Goal: Information Seeking & Learning: Find specific fact

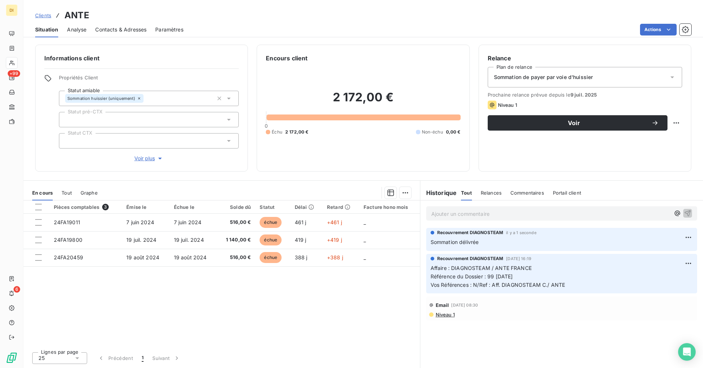
click at [46, 14] on span "Clients" at bounding box center [43, 15] width 16 height 6
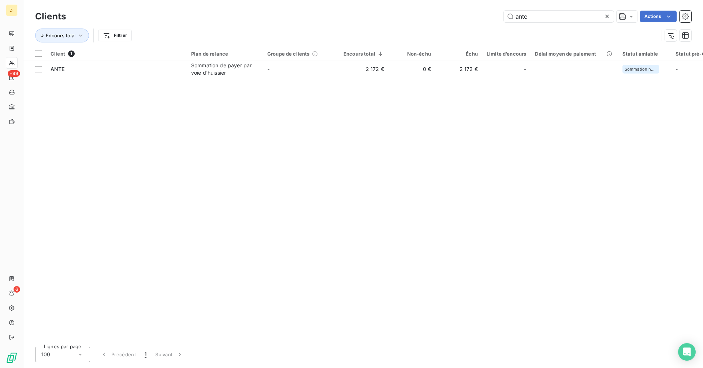
drag, startPoint x: 537, startPoint y: 16, endPoint x: 491, endPoint y: 21, distance: 46.0
click at [491, 21] on div "ante Actions" at bounding box center [383, 17] width 616 height 12
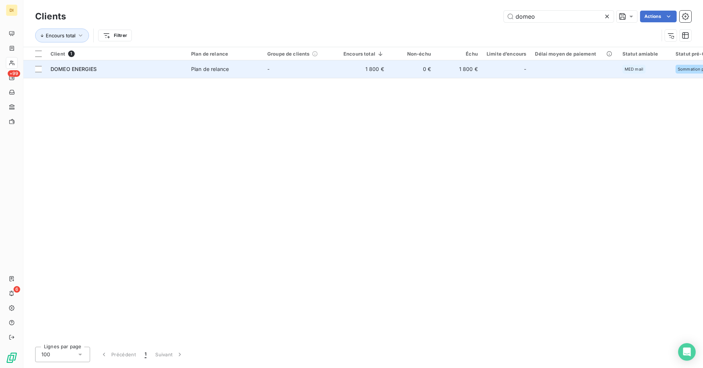
type input "domeo"
click at [317, 69] on td "-" at bounding box center [301, 69] width 76 height 18
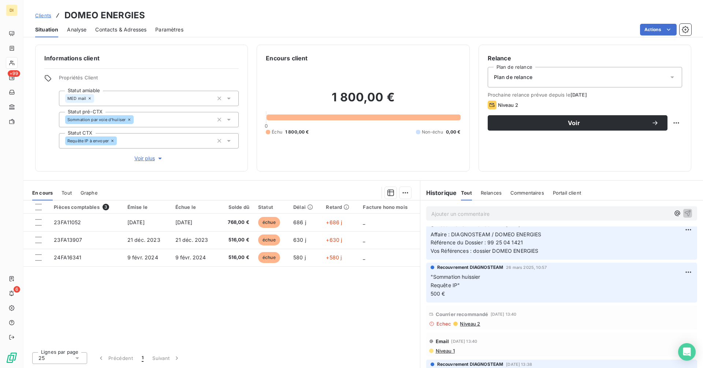
scroll to position [218, 0]
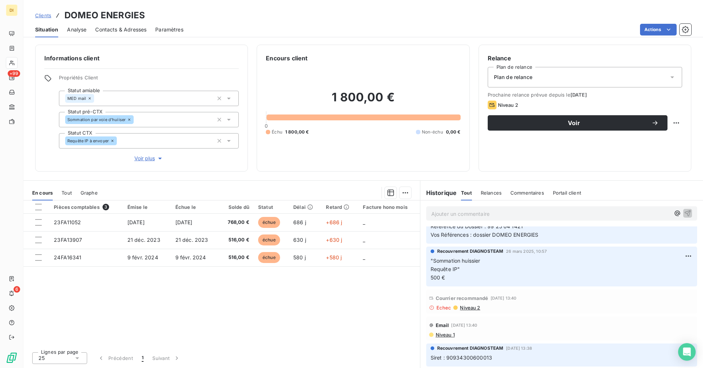
click at [470, 308] on span "Niveau 2" at bounding box center [469, 308] width 21 height 6
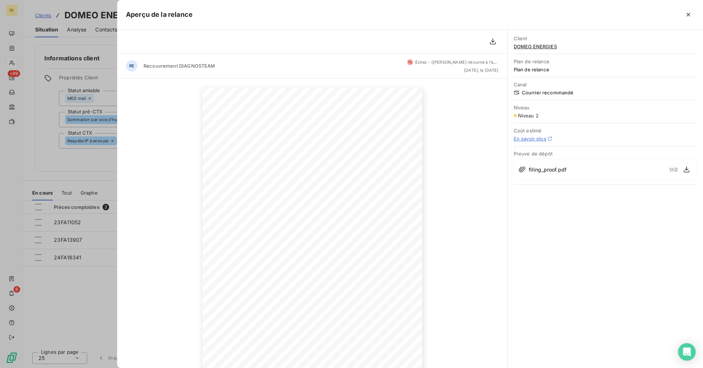
click at [102, 175] on div at bounding box center [351, 184] width 703 height 368
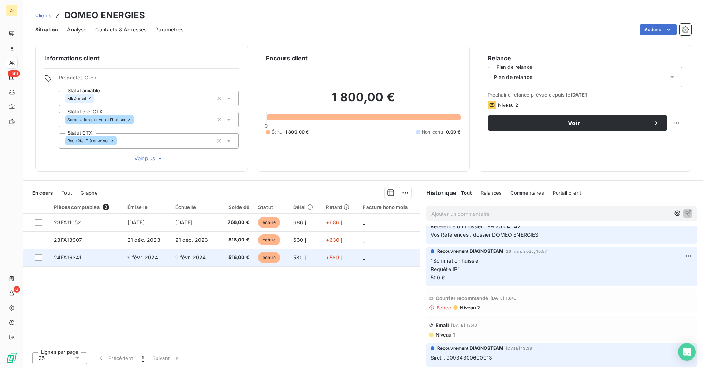
click at [189, 261] on td "9 févr. 2024" at bounding box center [195, 258] width 48 height 18
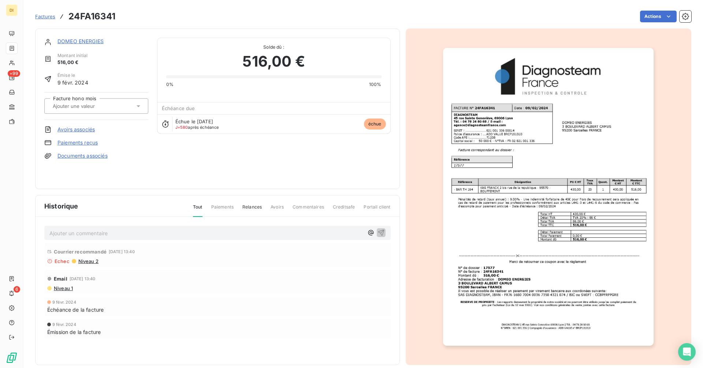
click at [480, 212] on img "button" at bounding box center [548, 197] width 210 height 298
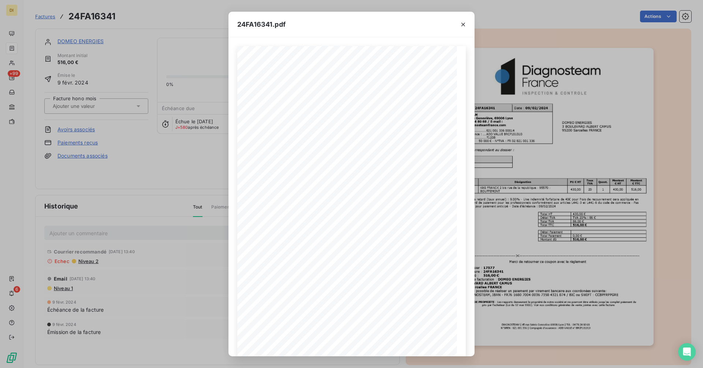
click at [201, 207] on div "24FA16341.pdf DIAGNOSTEAM | [STREET_ADDRESS][PERSON_NAME] | Tél. : [PHONE_NUMBE…" at bounding box center [351, 184] width 703 height 368
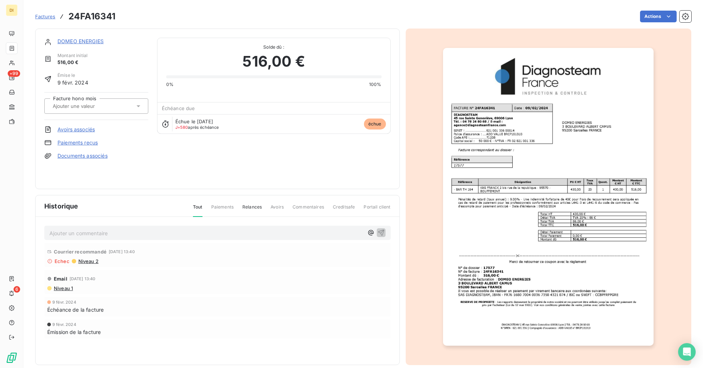
click at [78, 42] on link "DOMEO ENERGIES" at bounding box center [80, 41] width 46 height 6
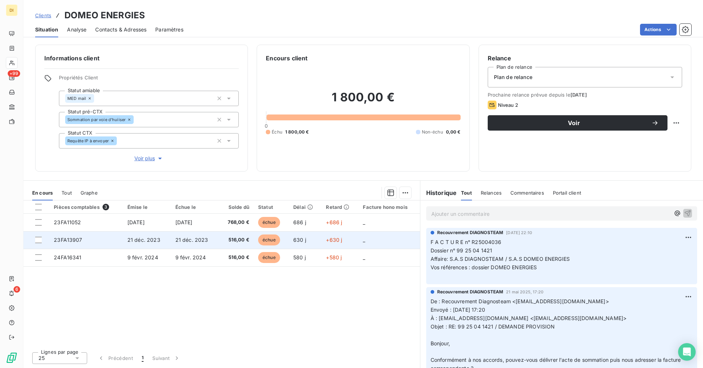
click at [223, 242] on span "516,00 €" at bounding box center [236, 239] width 26 height 7
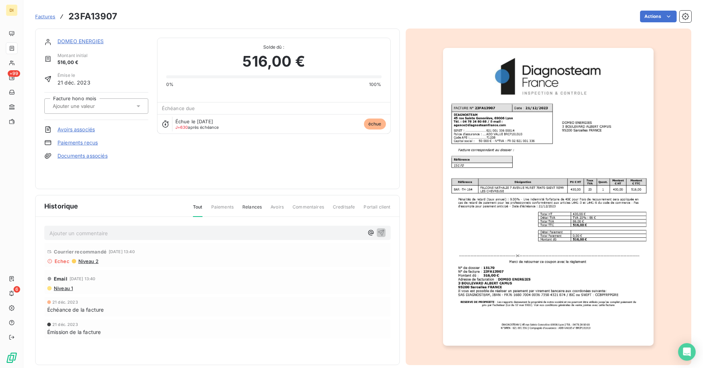
click at [483, 216] on img "button" at bounding box center [548, 197] width 210 height 298
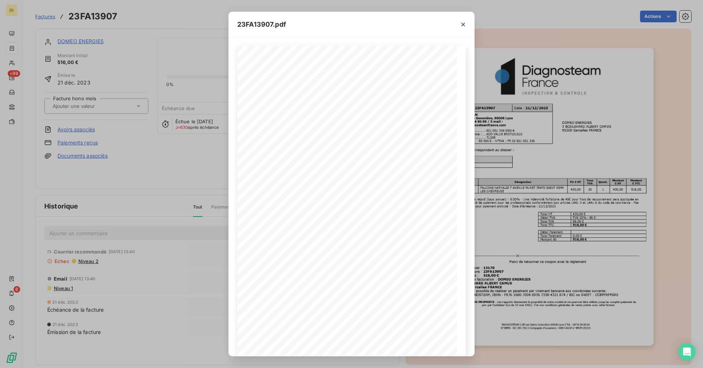
click at [153, 181] on div "23FA13907.pdf DIAGNOSTEAM | [STREET_ADDRESS][PERSON_NAME] | Tél. : [PHONE_NUMBE…" at bounding box center [351, 184] width 703 height 368
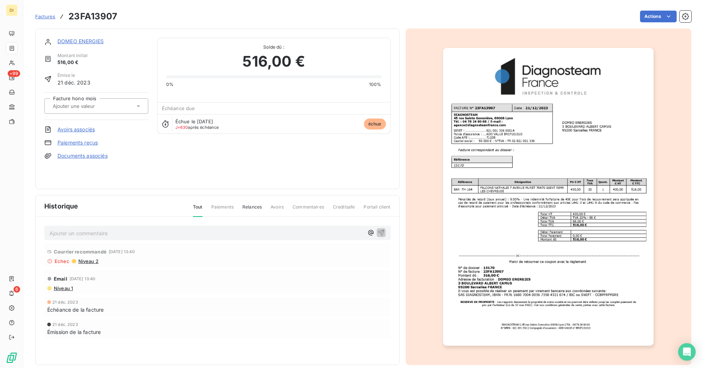
click at [96, 40] on link "DOMEO ENERGIES" at bounding box center [80, 41] width 46 height 6
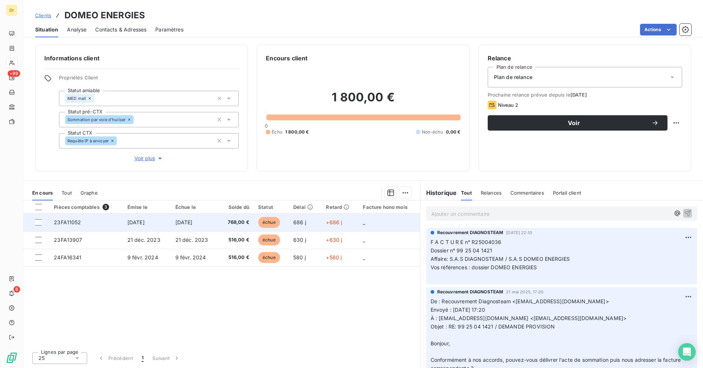
click at [215, 223] on td "[DATE]" at bounding box center [195, 223] width 48 height 18
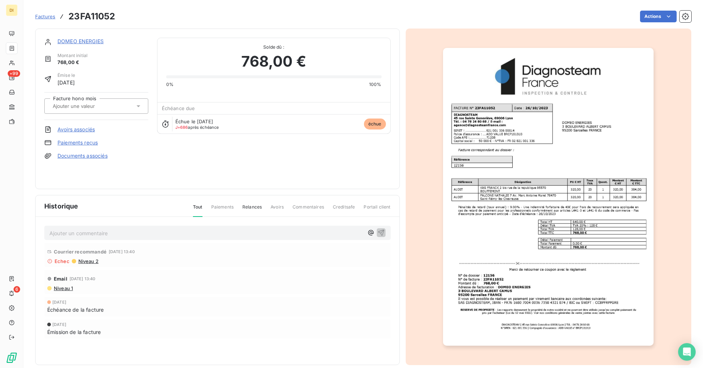
click at [484, 218] on img "button" at bounding box center [548, 197] width 210 height 298
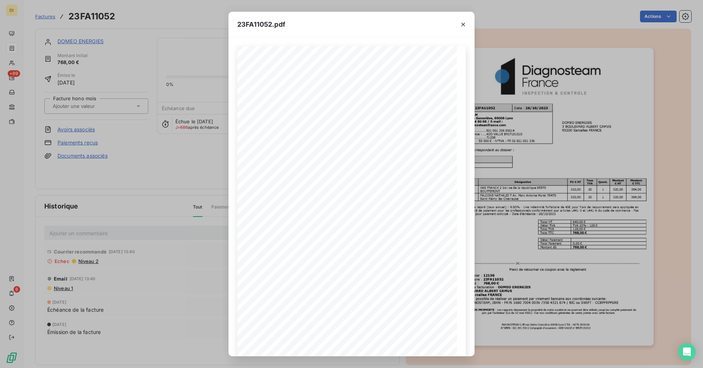
click at [184, 236] on div "23FA11052.pdf DIAGNOSTEAM | [STREET_ADDRESS][PERSON_NAME] | Tél. : [PHONE_NUMBE…" at bounding box center [351, 184] width 703 height 368
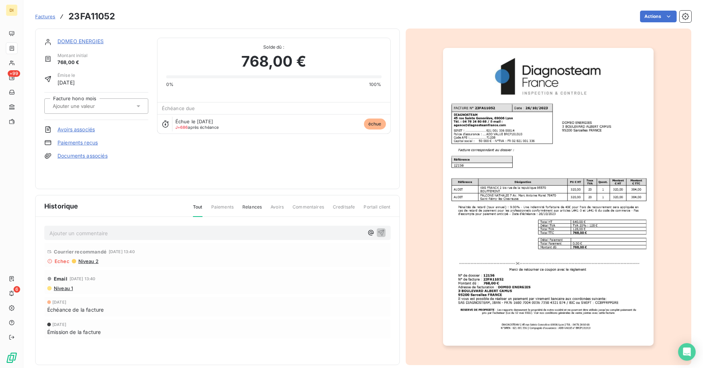
click at [97, 43] on link "DOMEO ENERGIES" at bounding box center [80, 41] width 46 height 6
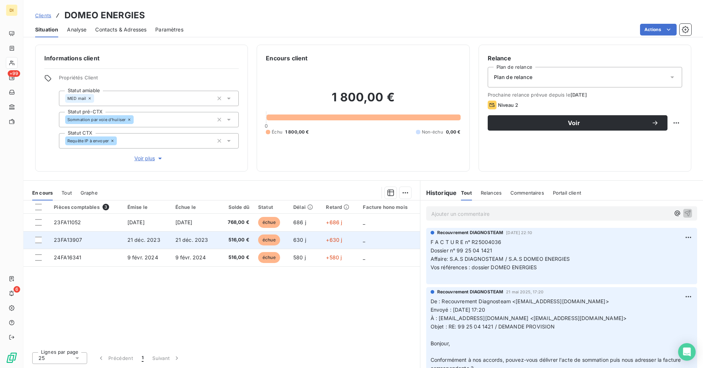
click at [205, 238] on span "21 déc. 2023" at bounding box center [191, 240] width 33 height 6
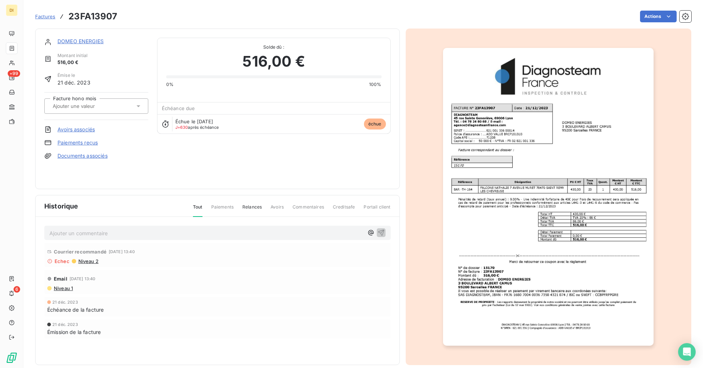
click at [505, 159] on img "button" at bounding box center [548, 197] width 210 height 298
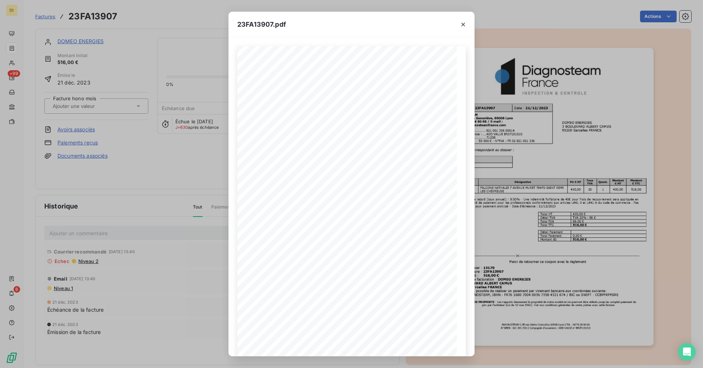
click at [147, 186] on div "23FA13907.pdf DIAGNOSTEAM | [STREET_ADDRESS][PERSON_NAME] | Tél. : [PHONE_NUMBE…" at bounding box center [351, 184] width 703 height 368
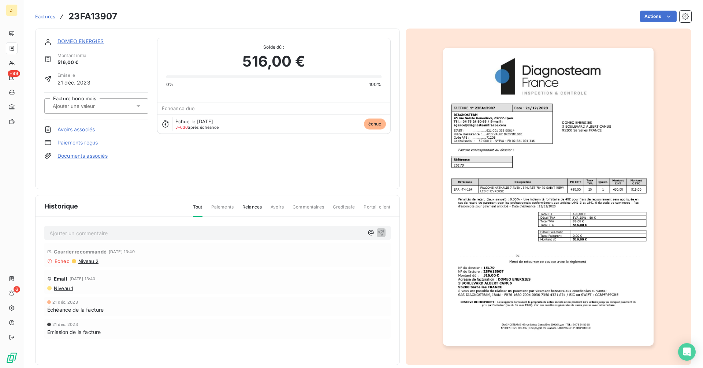
click at [75, 41] on link "DOMEO ENERGIES" at bounding box center [80, 41] width 46 height 6
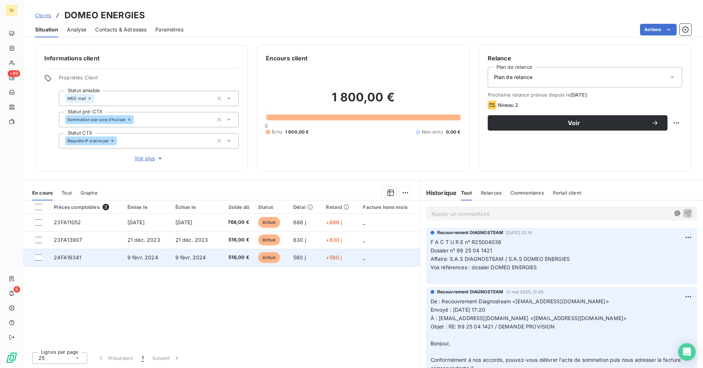
click at [178, 257] on span "9 févr. 2024" at bounding box center [190, 257] width 31 height 6
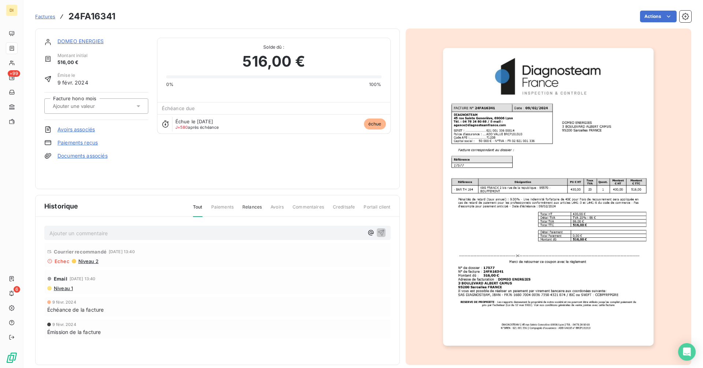
click at [549, 145] on img "button" at bounding box center [548, 197] width 210 height 298
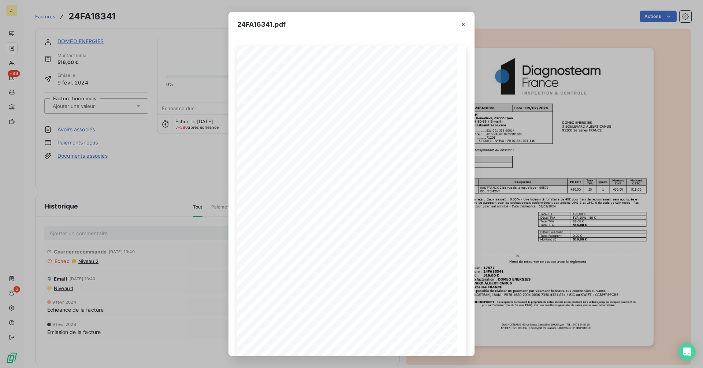
click at [171, 171] on div "24FA16341.pdf DIAGNOSTEAM | [STREET_ADDRESS][PERSON_NAME] | Tél. : [PHONE_NUMBE…" at bounding box center [351, 184] width 703 height 368
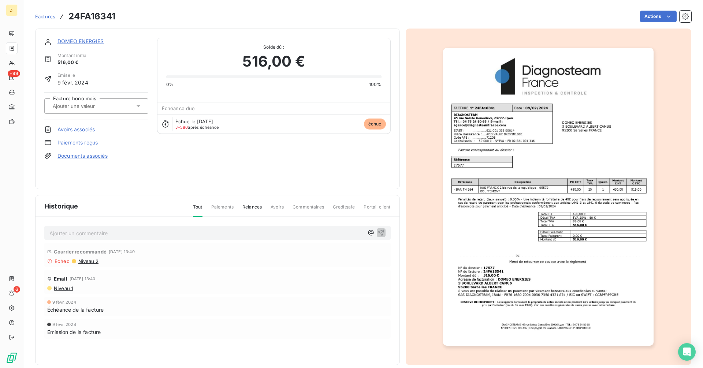
click at [63, 41] on link "DOMEO ENERGIES" at bounding box center [80, 41] width 46 height 6
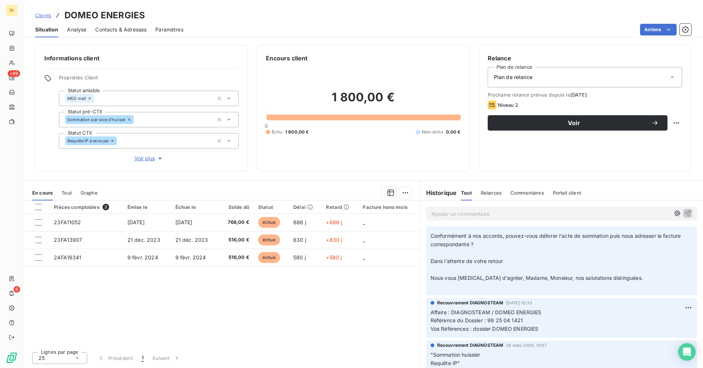
scroll to position [218, 0]
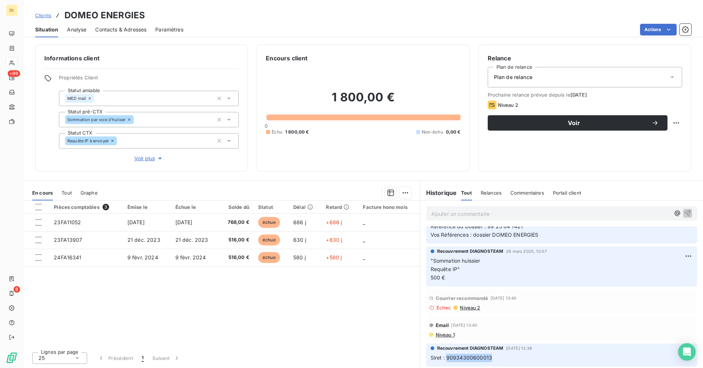
drag, startPoint x: 471, startPoint y: 359, endPoint x: 446, endPoint y: 360, distance: 24.9
click at [446, 360] on p "Siret : 90934300600013" at bounding box center [561, 358] width 262 height 8
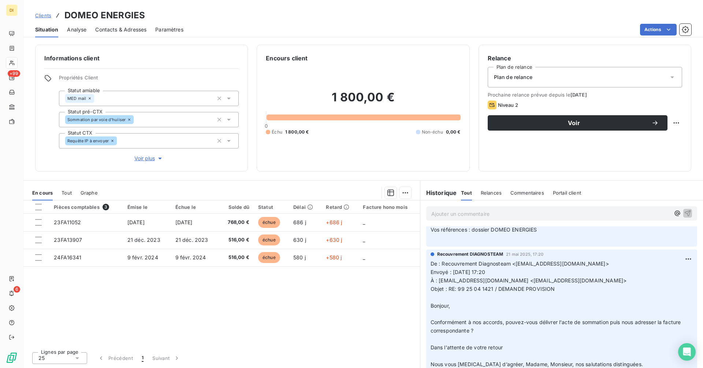
scroll to position [0, 0]
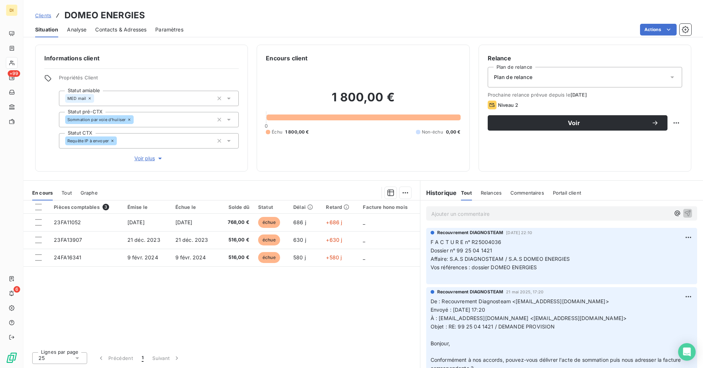
click at [458, 253] on span "Dossier n° 99 25 04 1421" at bounding box center [461, 250] width 62 height 6
click at [492, 251] on span "Dossier n° 99 25 04 1421" at bounding box center [461, 250] width 62 height 6
copy span "99 25 04 1421"
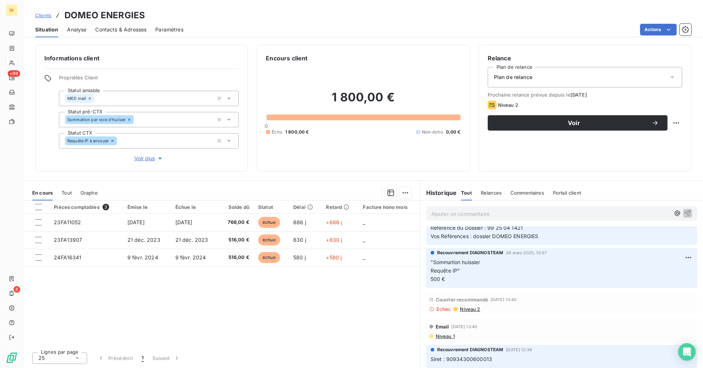
scroll to position [218, 0]
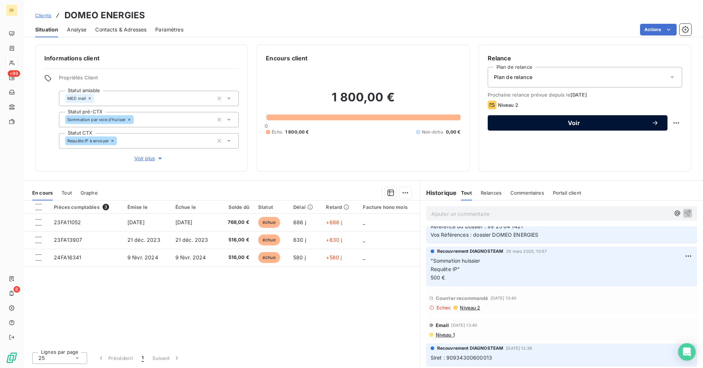
click at [534, 120] on span "Voir" at bounding box center [573, 123] width 155 height 6
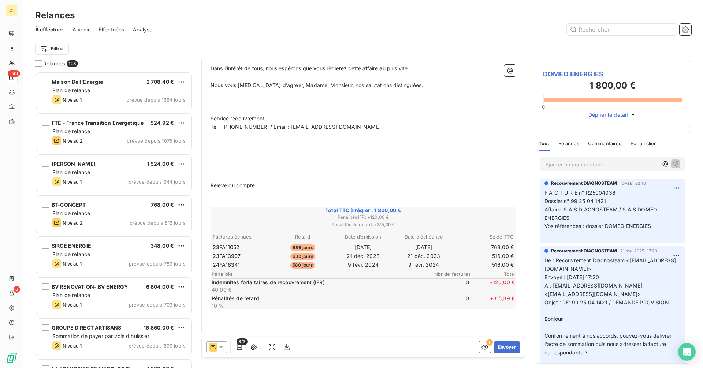
scroll to position [442, 0]
click at [562, 75] on span "DOMEO ENERGIES" at bounding box center [612, 74] width 139 height 10
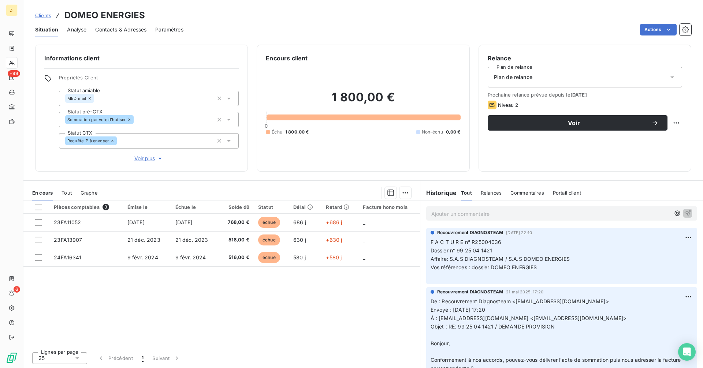
click at [545, 213] on p "Ajouter un commentaire ﻿" at bounding box center [550, 213] width 239 height 9
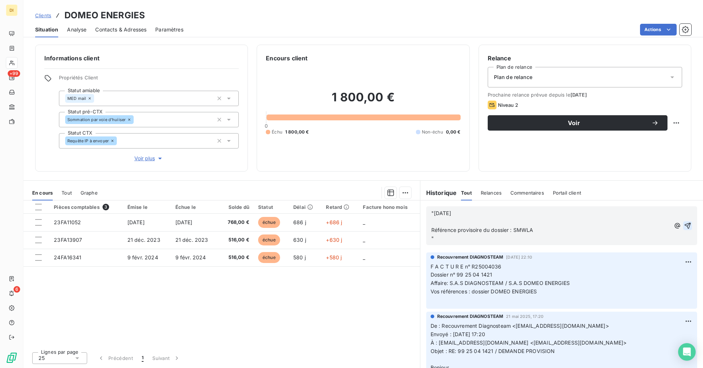
click at [684, 228] on icon "button" at bounding box center [687, 225] width 7 height 7
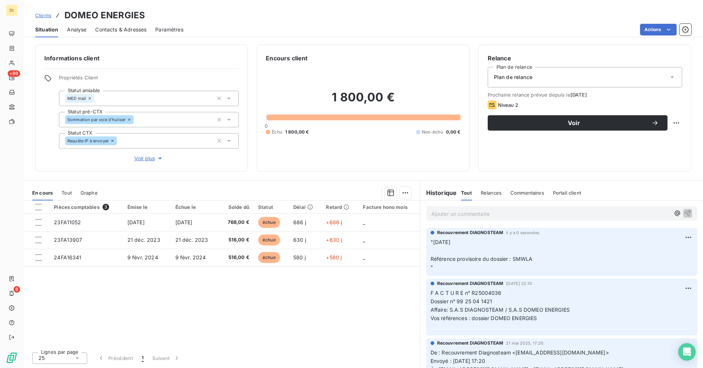
click at [43, 14] on span "Clients" at bounding box center [43, 15] width 16 height 6
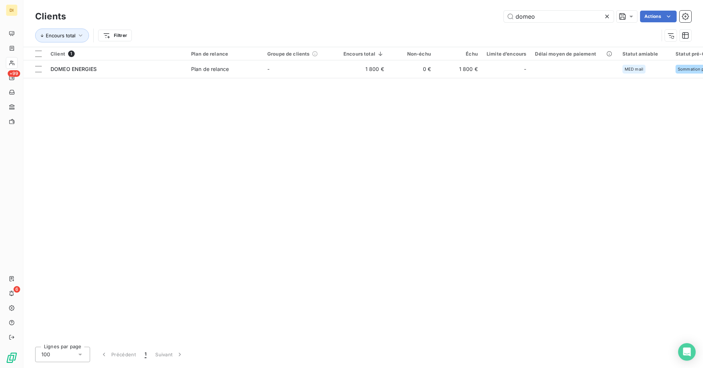
drag, startPoint x: 552, startPoint y: 19, endPoint x: 455, endPoint y: 26, distance: 98.0
click at [456, 26] on div "Clients domeo Actions Encours total Filtrer" at bounding box center [363, 28] width 656 height 38
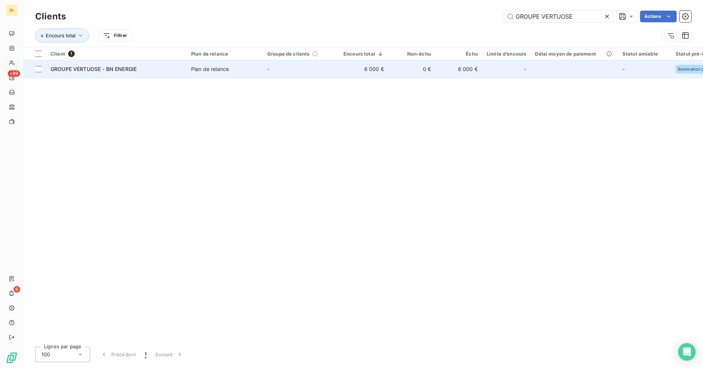
type input "GROUPE VERTUOSE"
click at [191, 70] on td "Plan de relance" at bounding box center [225, 69] width 76 height 18
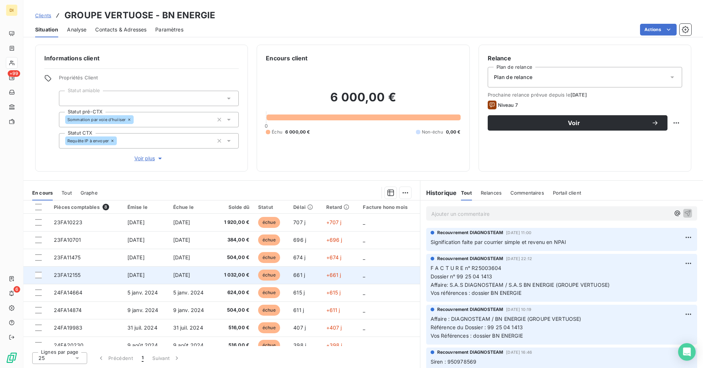
scroll to position [8, 0]
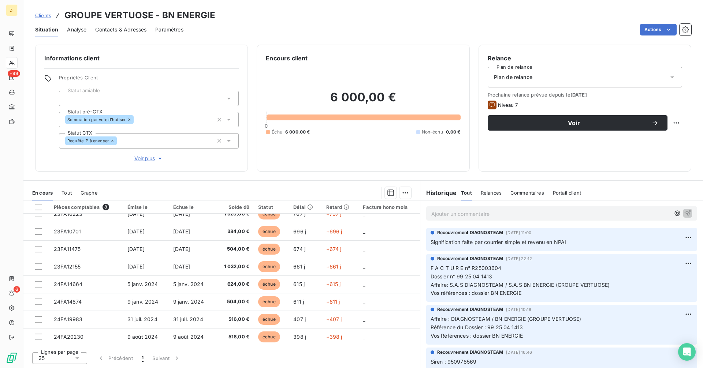
click at [465, 280] on span "Dossier n° 99 25 04 1413" at bounding box center [461, 276] width 62 height 6
click at [464, 280] on span "Dossier n° 99 25 04 1413" at bounding box center [461, 276] width 62 height 6
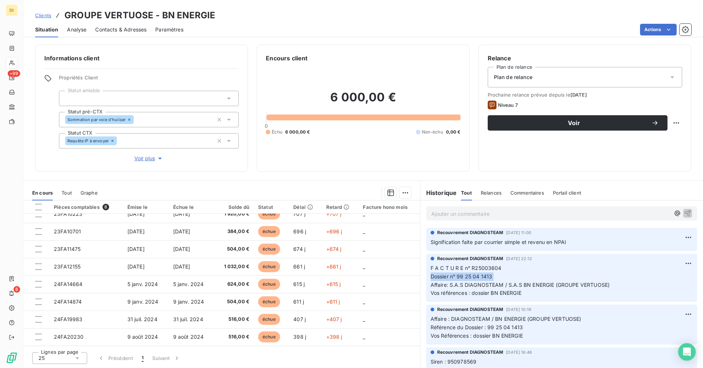
click at [456, 280] on span "Dossier n° 99 25 04 1413" at bounding box center [461, 276] width 62 height 6
click at [458, 280] on span "Dossier n° 99 25 04 1413" at bounding box center [461, 276] width 62 height 6
click at [496, 284] on p "F A C T U R E n° R25003604 Dossier n° 99 25 04 1413 Affaire: S.A.S DIAGNOSTEAM …" at bounding box center [561, 281] width 262 height 34
copy span "99 25 04 1413"
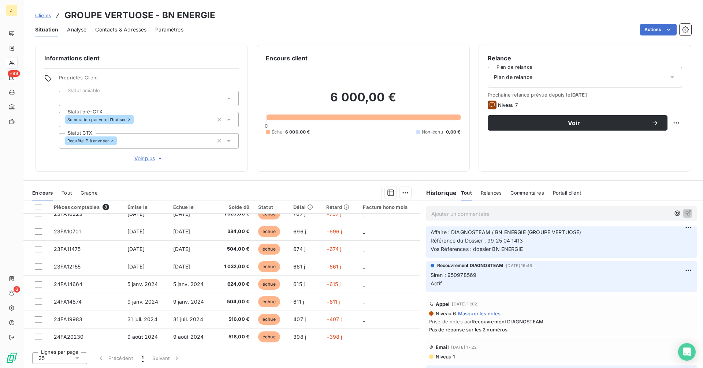
scroll to position [86, 0]
click at [461, 286] on span "Siren : 950978569 Actif" at bounding box center [453, 280] width 46 height 15
copy span "950978569"
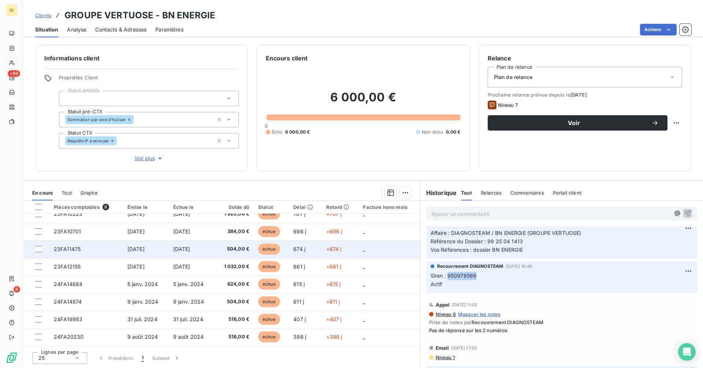
scroll to position [0, 0]
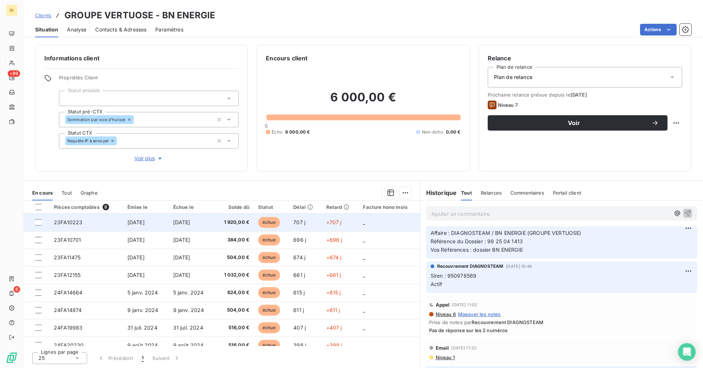
click at [201, 227] on td "[DATE]" at bounding box center [192, 223] width 46 height 18
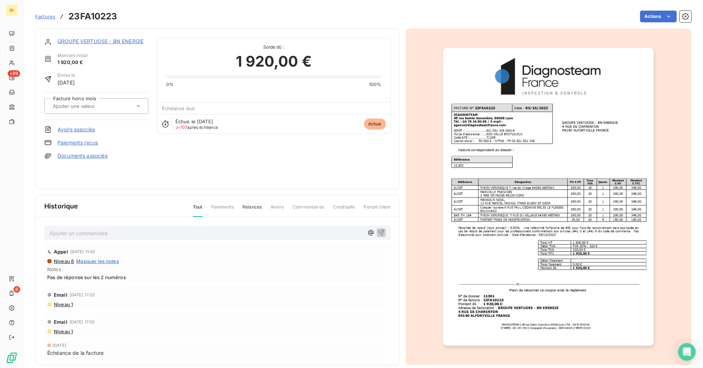
click at [133, 41] on link "GROUPE VERTUOSE - BN ENERGIE" at bounding box center [100, 41] width 86 height 6
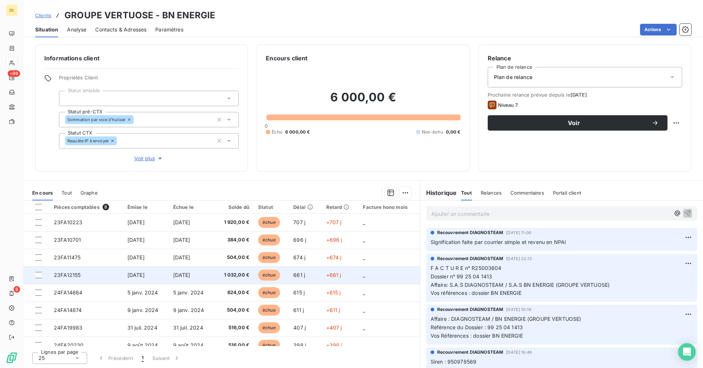
click at [217, 273] on td "1 032,00 €" at bounding box center [233, 275] width 39 height 18
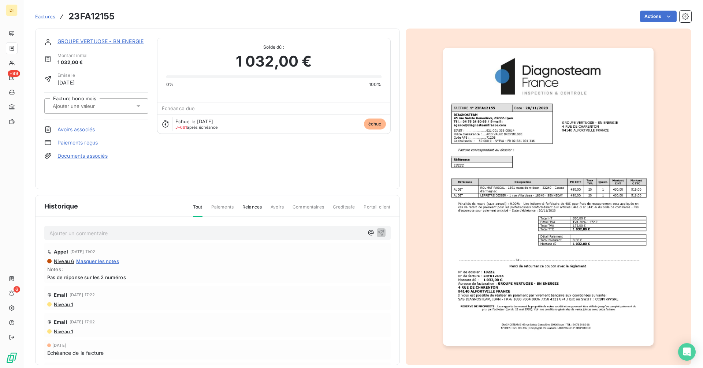
click at [126, 40] on link "GROUPE VERTUOSE - BN ENERGIE" at bounding box center [100, 41] width 86 height 6
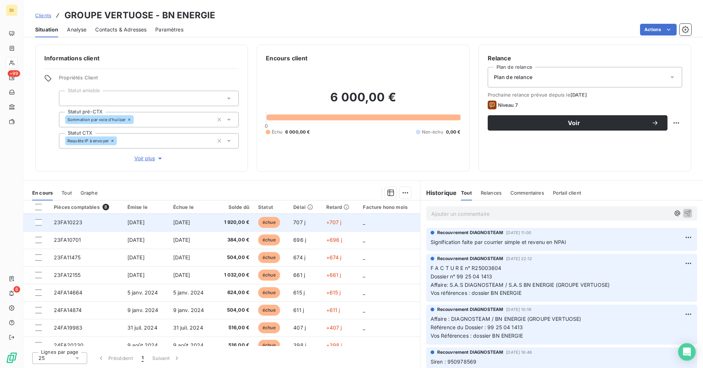
click at [190, 219] on span "[DATE]" at bounding box center [181, 222] width 17 height 6
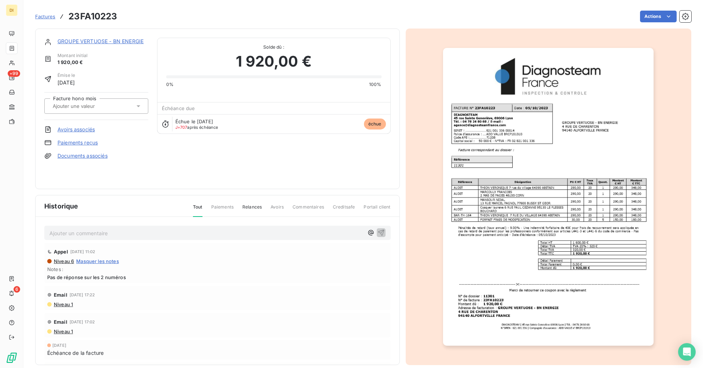
click at [118, 41] on link "GROUPE VERTUOSE - BN ENERGIE" at bounding box center [100, 41] width 86 height 6
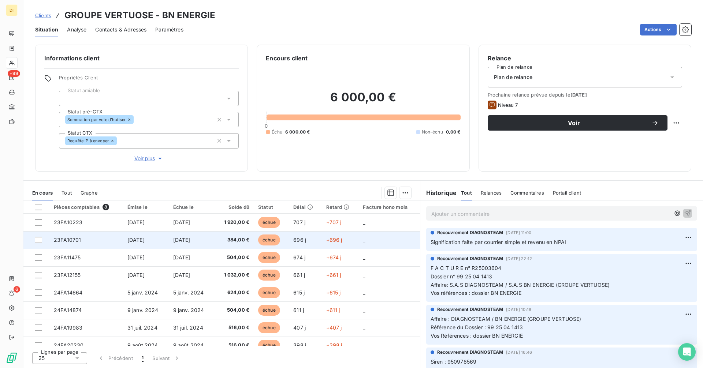
click at [190, 237] on span "[DATE]" at bounding box center [181, 240] width 17 height 6
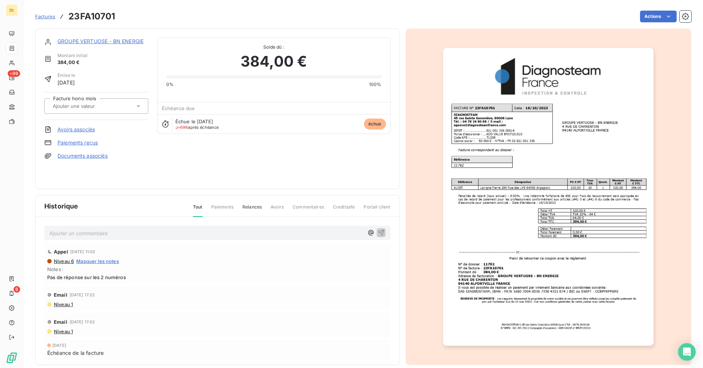
click at [117, 42] on link "GROUPE VERTUOSE - BN ENERGIE" at bounding box center [100, 41] width 86 height 6
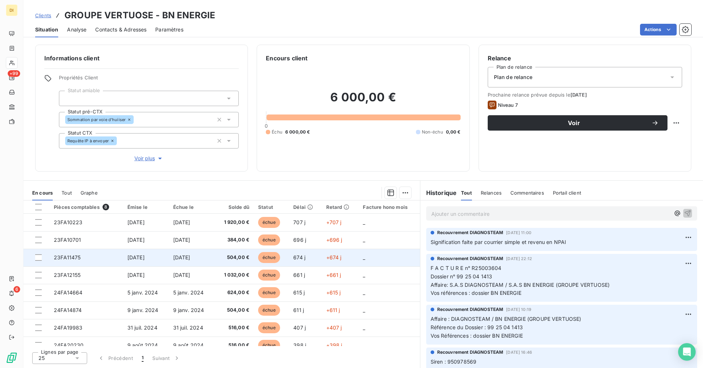
click at [235, 260] on span "504,00 €" at bounding box center [234, 257] width 30 height 7
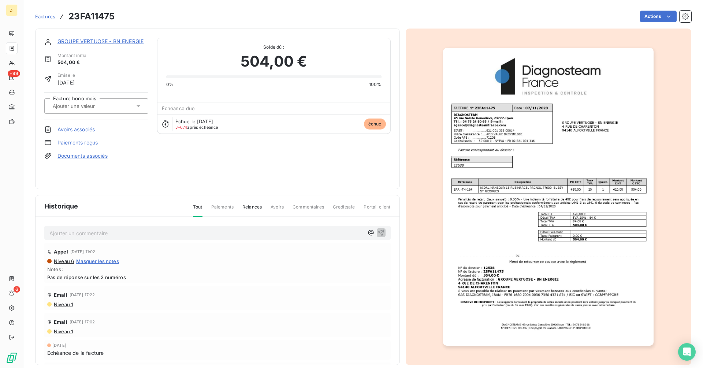
click at [134, 42] on link "GROUPE VERTUOSE - BN ENERGIE" at bounding box center [100, 41] width 86 height 6
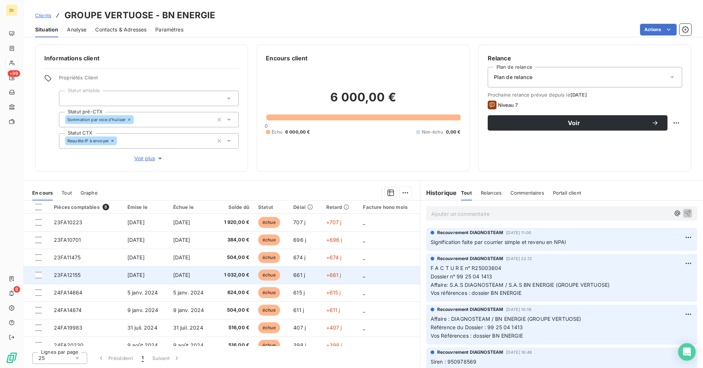
click at [241, 276] on span "1 032,00 €" at bounding box center [234, 275] width 30 height 7
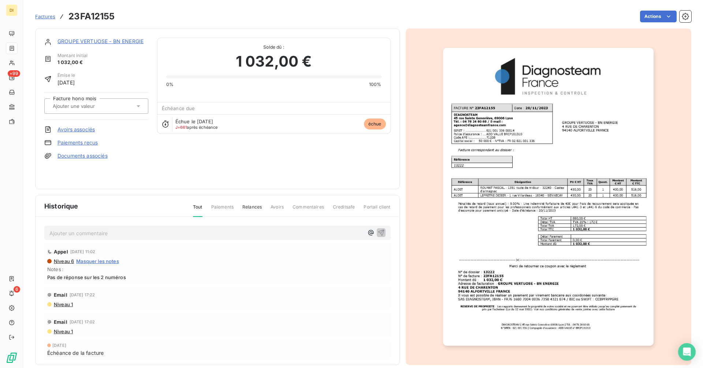
click at [128, 41] on link "GROUPE VERTUOSE - BN ENERGIE" at bounding box center [100, 41] width 86 height 6
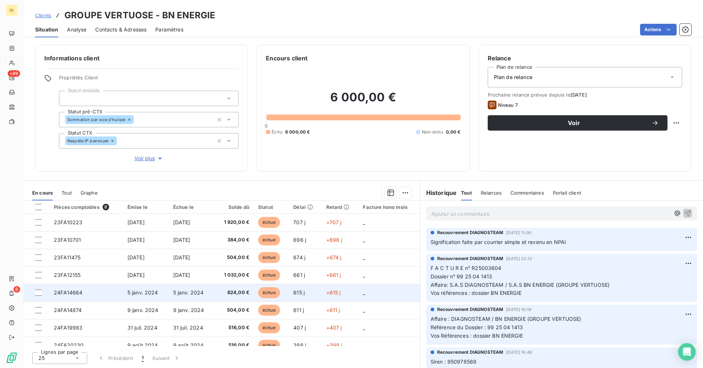
click at [219, 292] on td "624,00 €" at bounding box center [233, 293] width 39 height 18
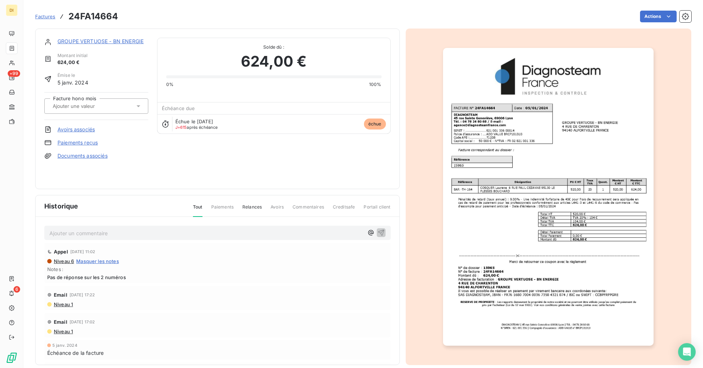
click at [119, 41] on link "GROUPE VERTUOSE - BN ENERGIE" at bounding box center [100, 41] width 86 height 6
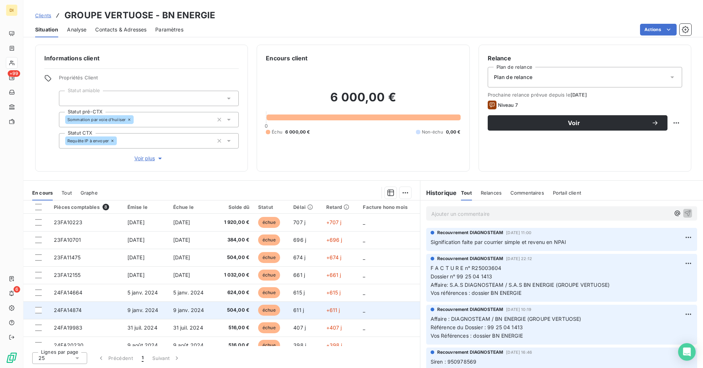
click at [240, 308] on span "504,00 €" at bounding box center [234, 310] width 30 height 7
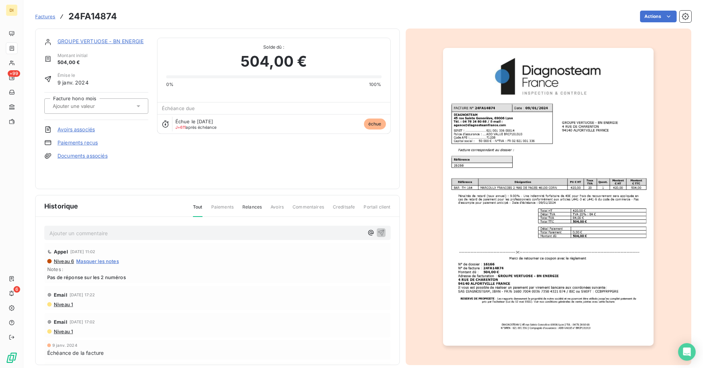
click at [135, 39] on link "GROUPE VERTUOSE - BN ENERGIE" at bounding box center [100, 41] width 86 height 6
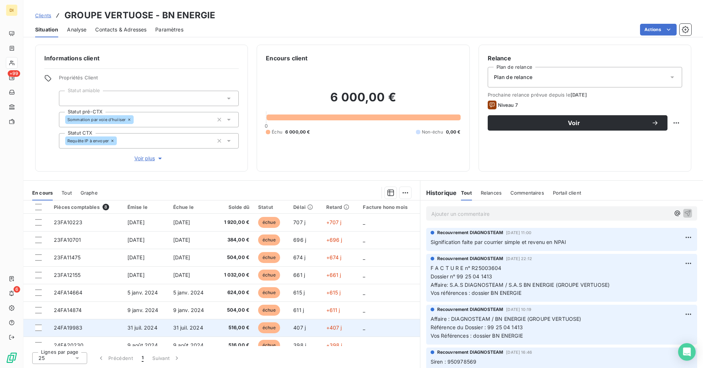
click at [253, 329] on td "516,00 €" at bounding box center [233, 328] width 39 height 18
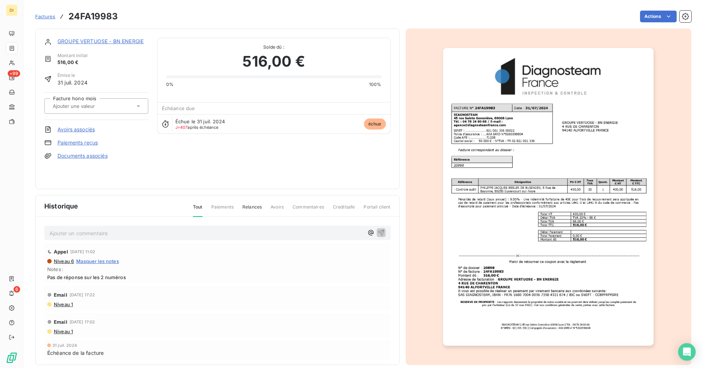
click at [140, 41] on link "GROUPE VERTUOSE - BN ENERGIE" at bounding box center [100, 41] width 86 height 6
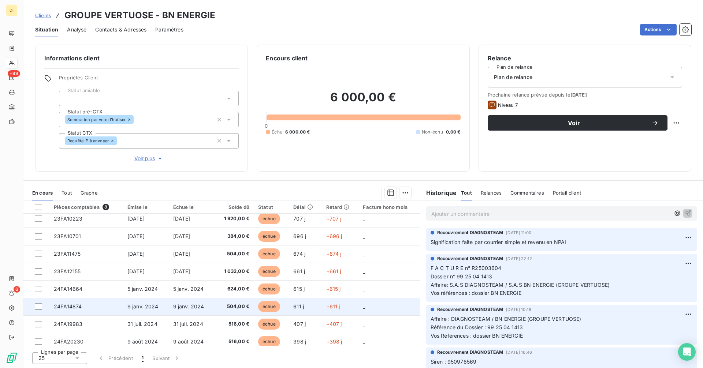
scroll to position [8, 0]
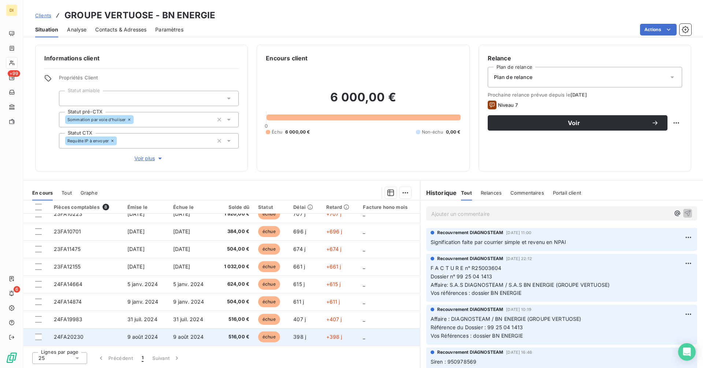
click at [253, 335] on td "516,00 €" at bounding box center [233, 337] width 39 height 18
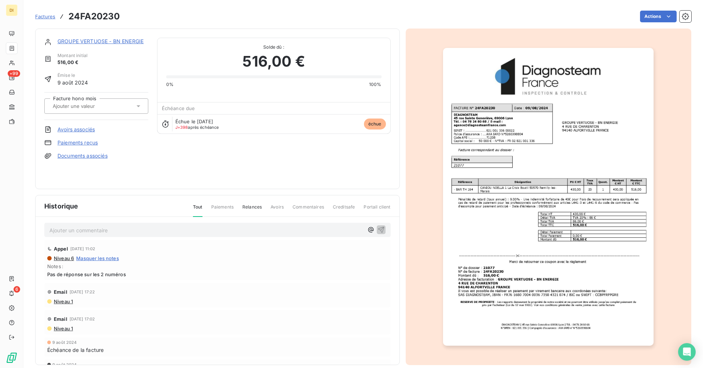
scroll to position [4, 0]
click at [129, 40] on link "GROUPE VERTUOSE - BN ENERGIE" at bounding box center [100, 41] width 86 height 6
